Goal: Transaction & Acquisition: Purchase product/service

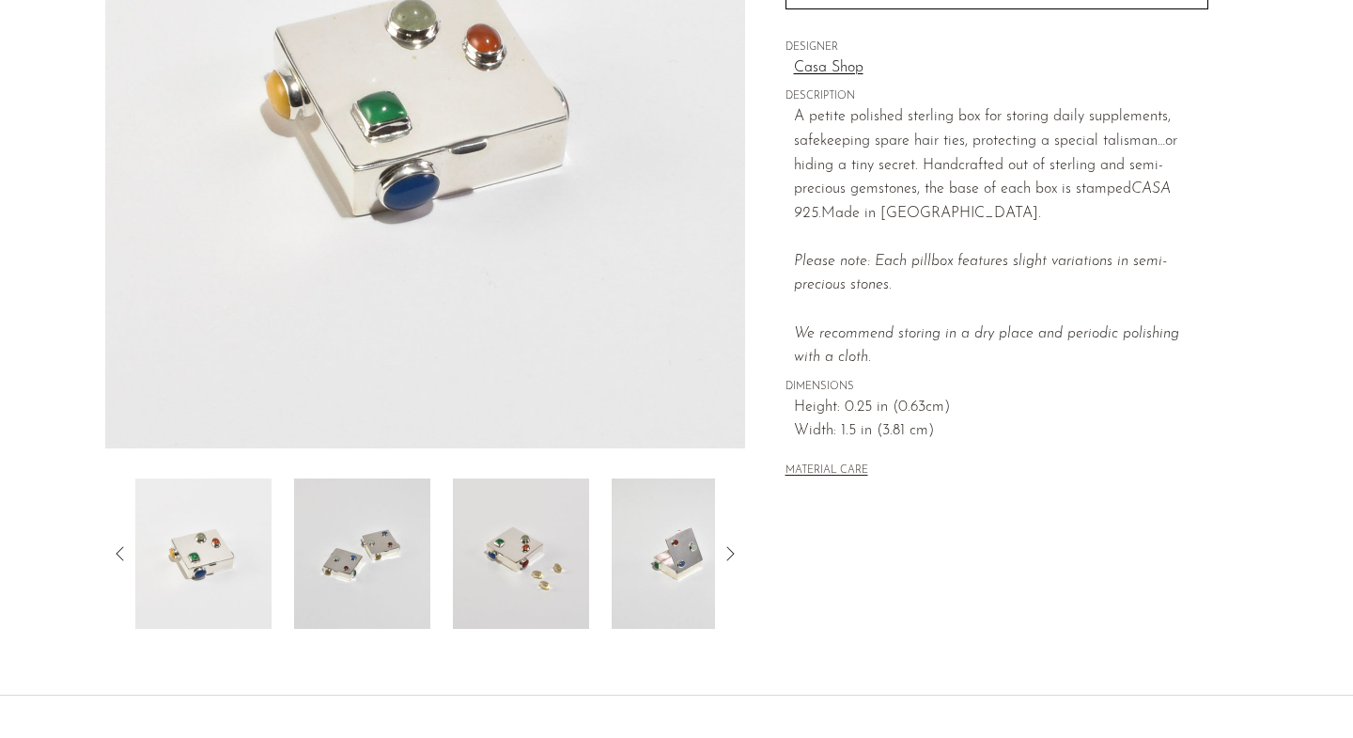
scroll to position [377, 0]
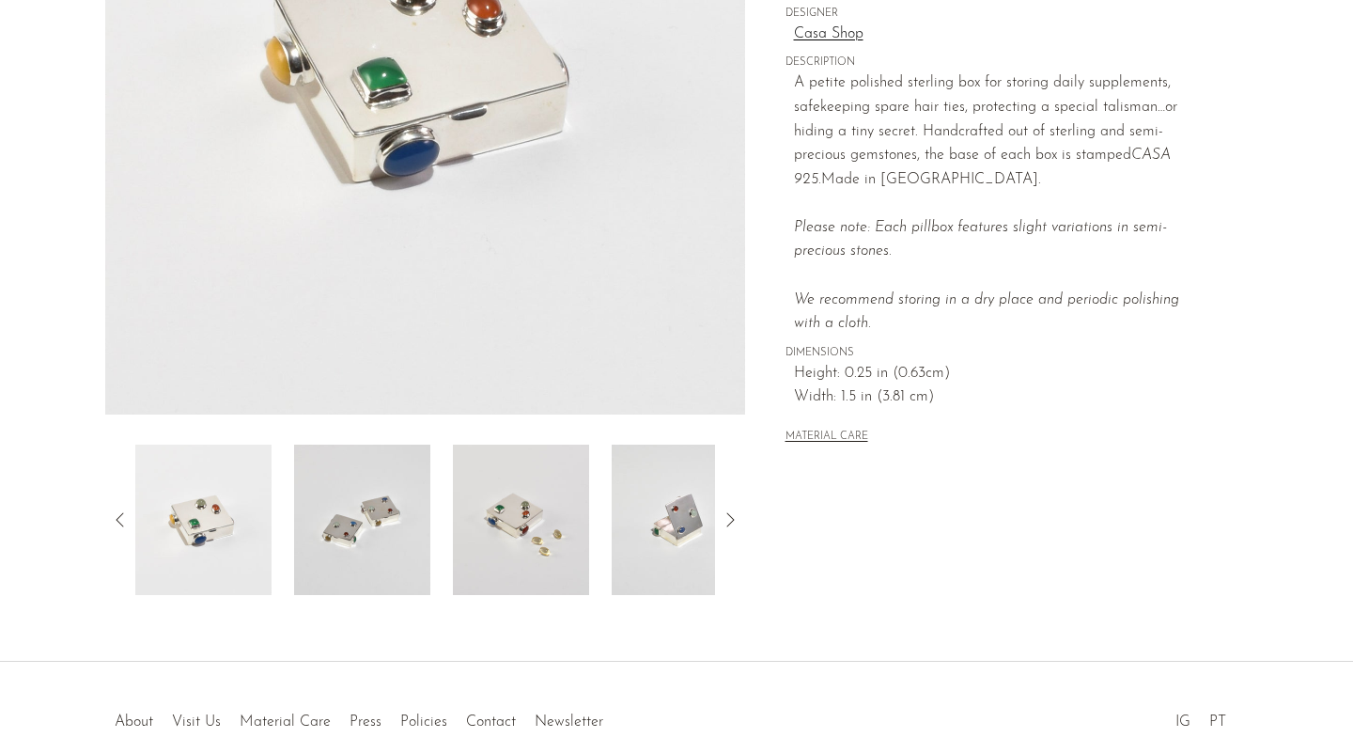
click at [515, 538] on img at bounding box center [521, 519] width 136 height 150
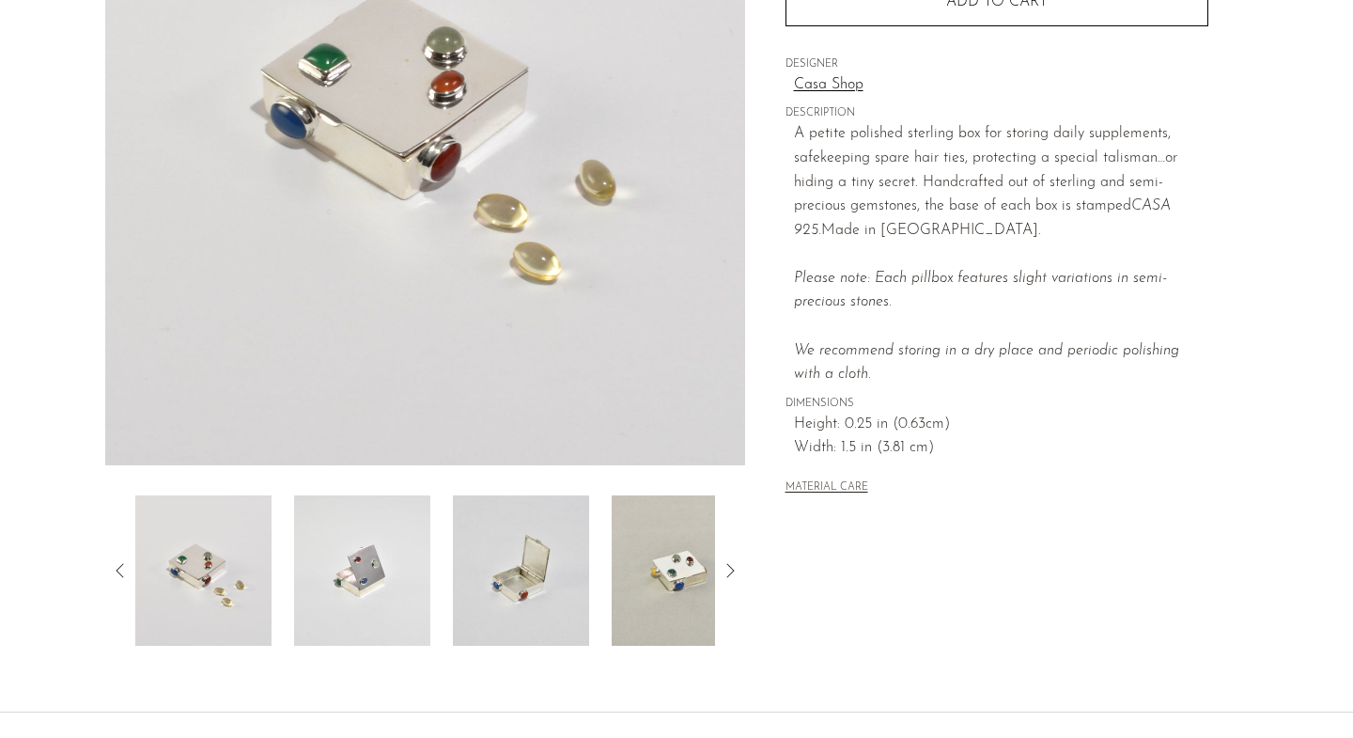
scroll to position [331, 0]
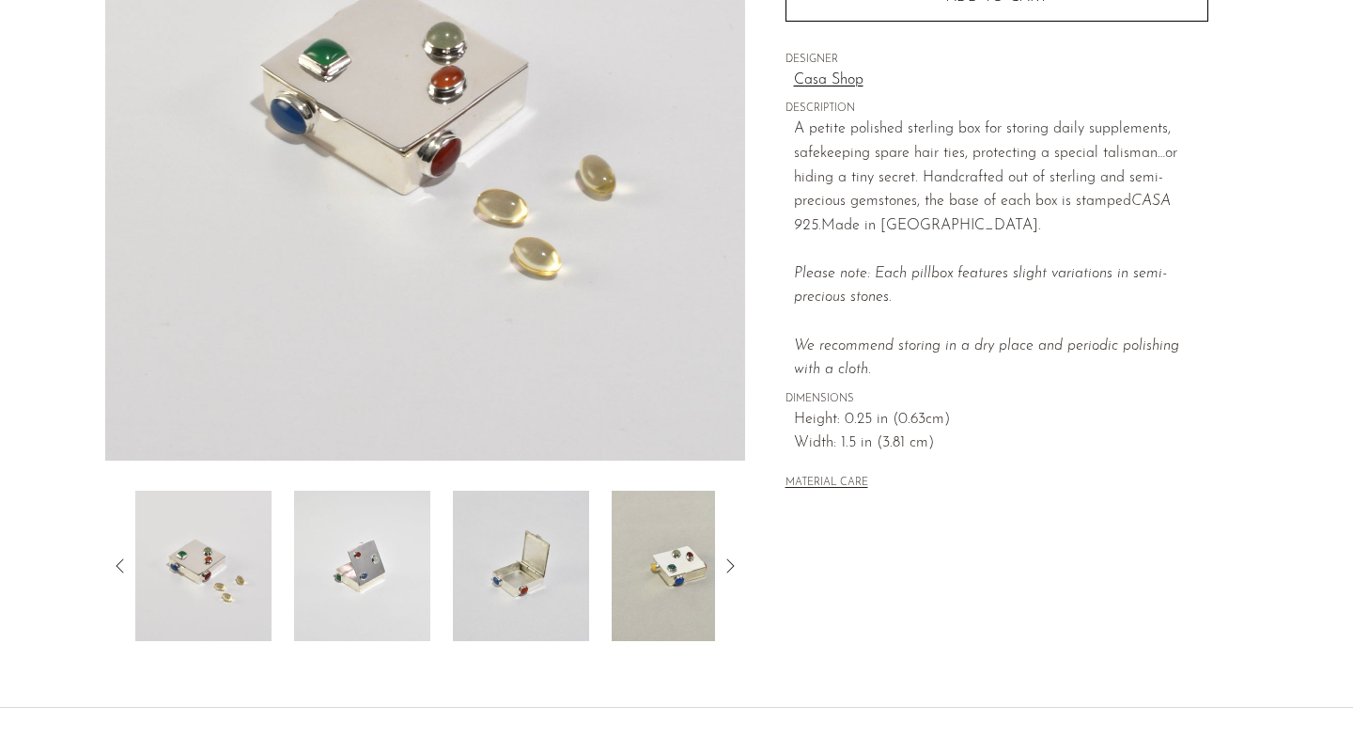
click at [523, 591] on img at bounding box center [521, 566] width 136 height 150
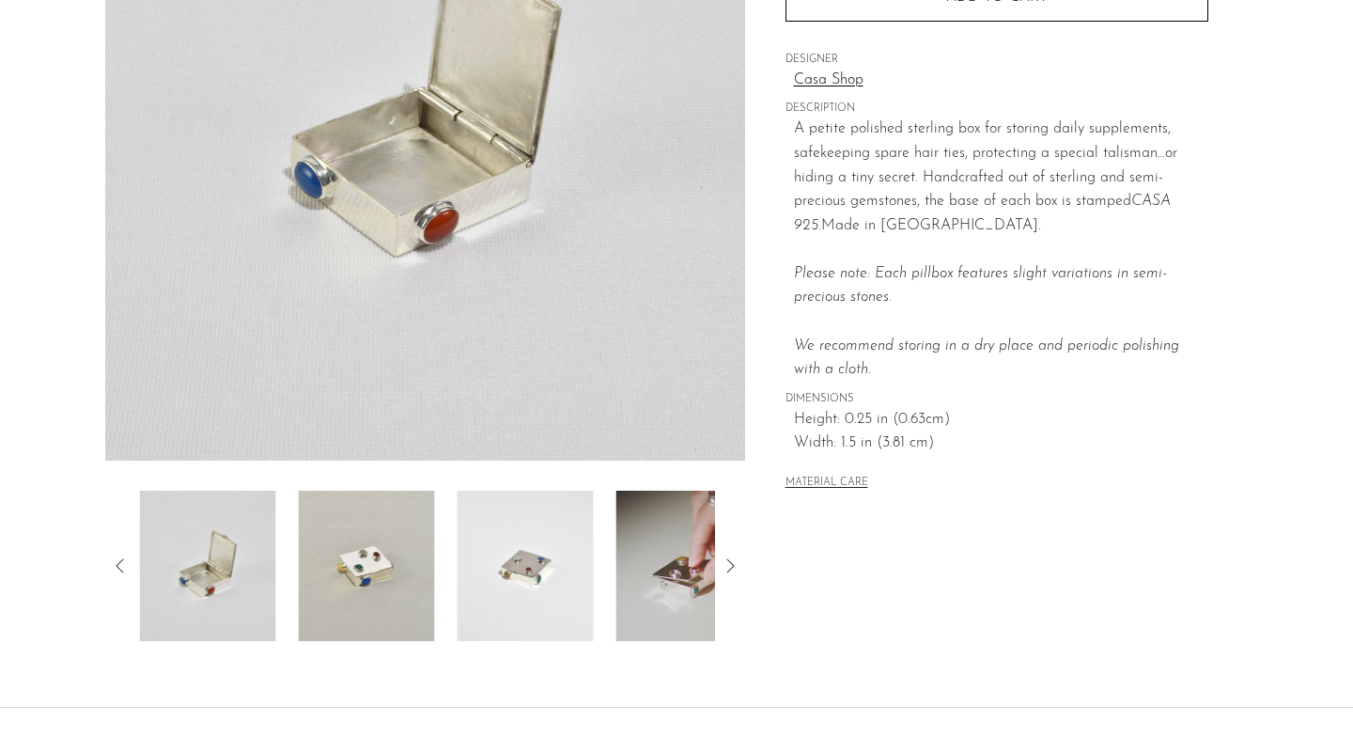
click at [411, 550] on img at bounding box center [366, 566] width 136 height 150
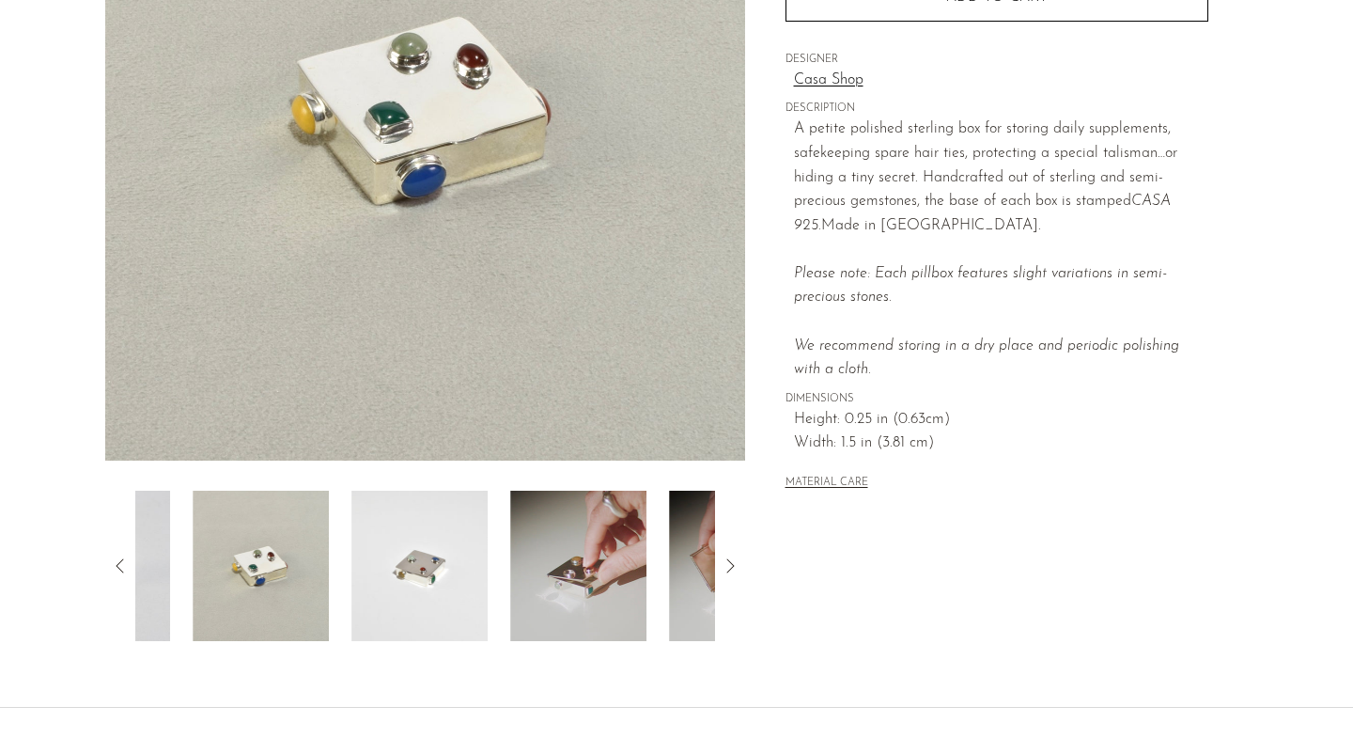
click at [530, 571] on img at bounding box center [578, 566] width 136 height 150
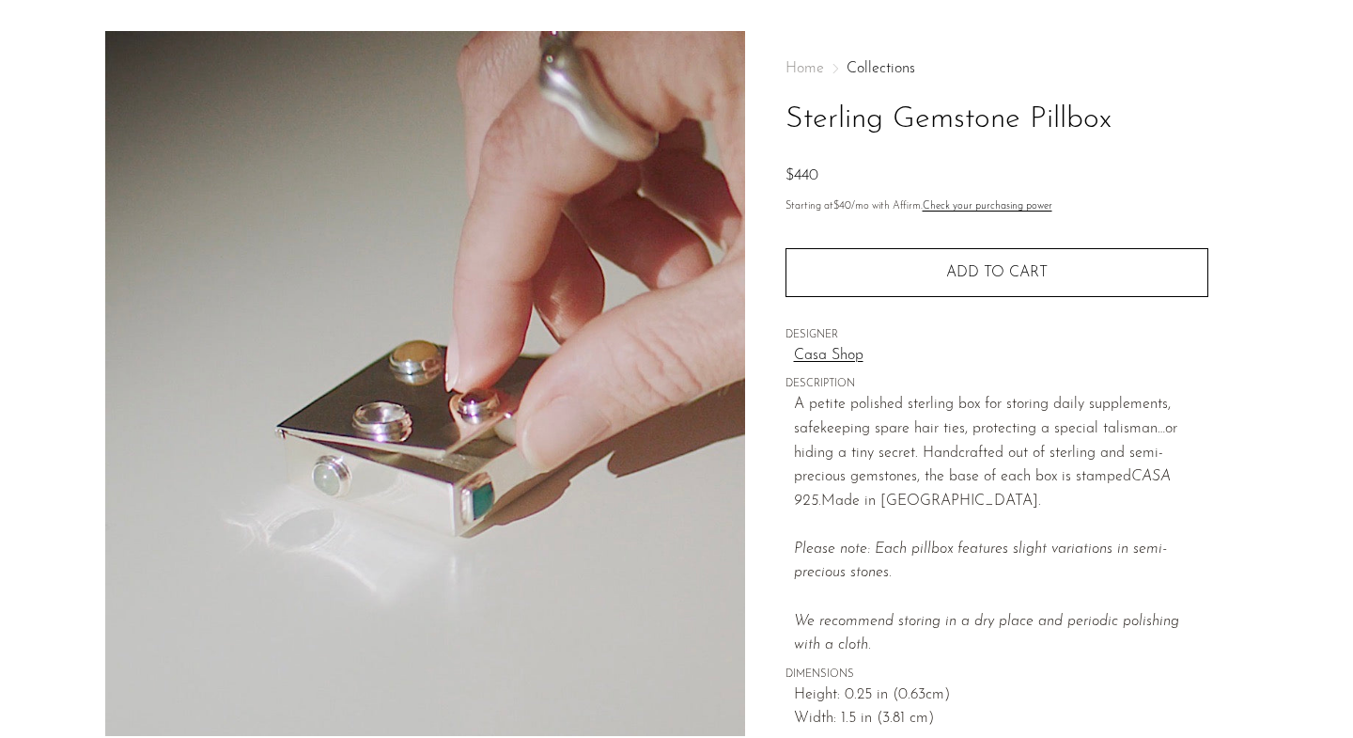
scroll to position [0, 0]
